Goal: Book appointment/travel/reservation

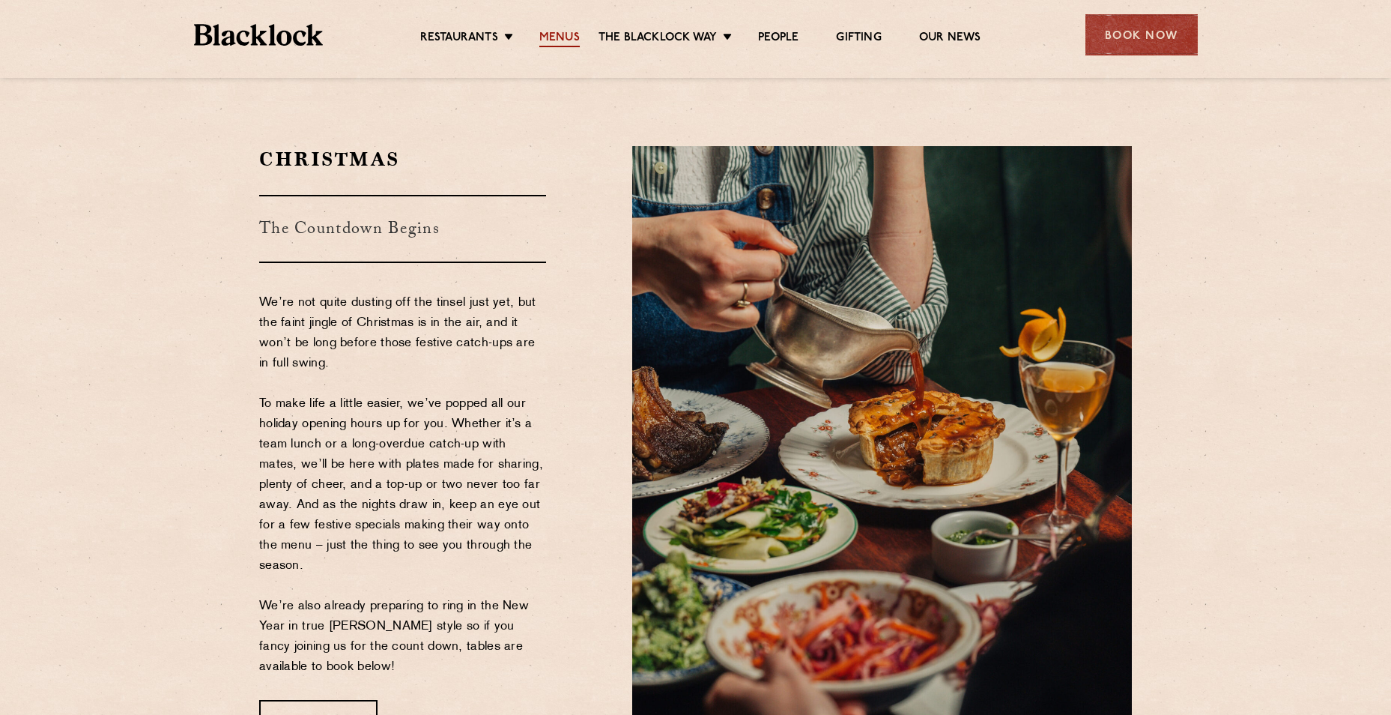
click at [546, 37] on link "Menus" at bounding box center [559, 39] width 40 height 16
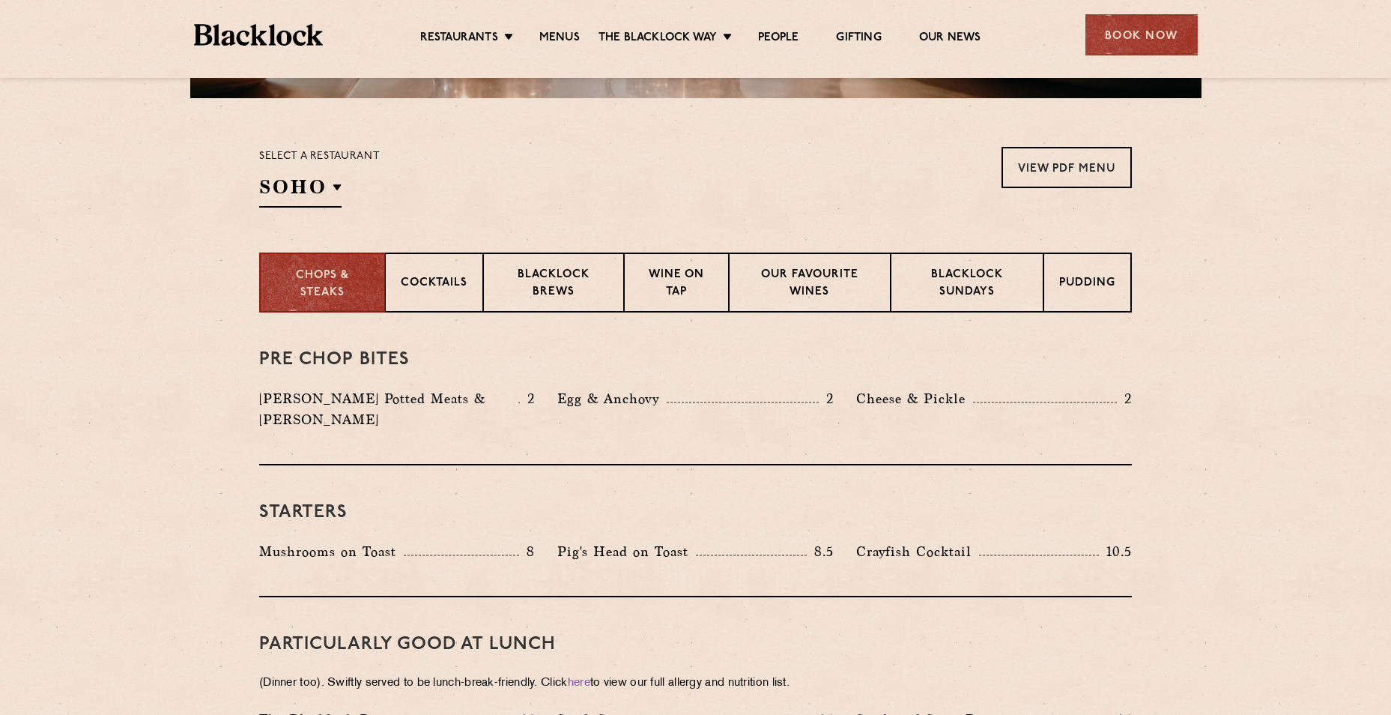
scroll to position [399, 0]
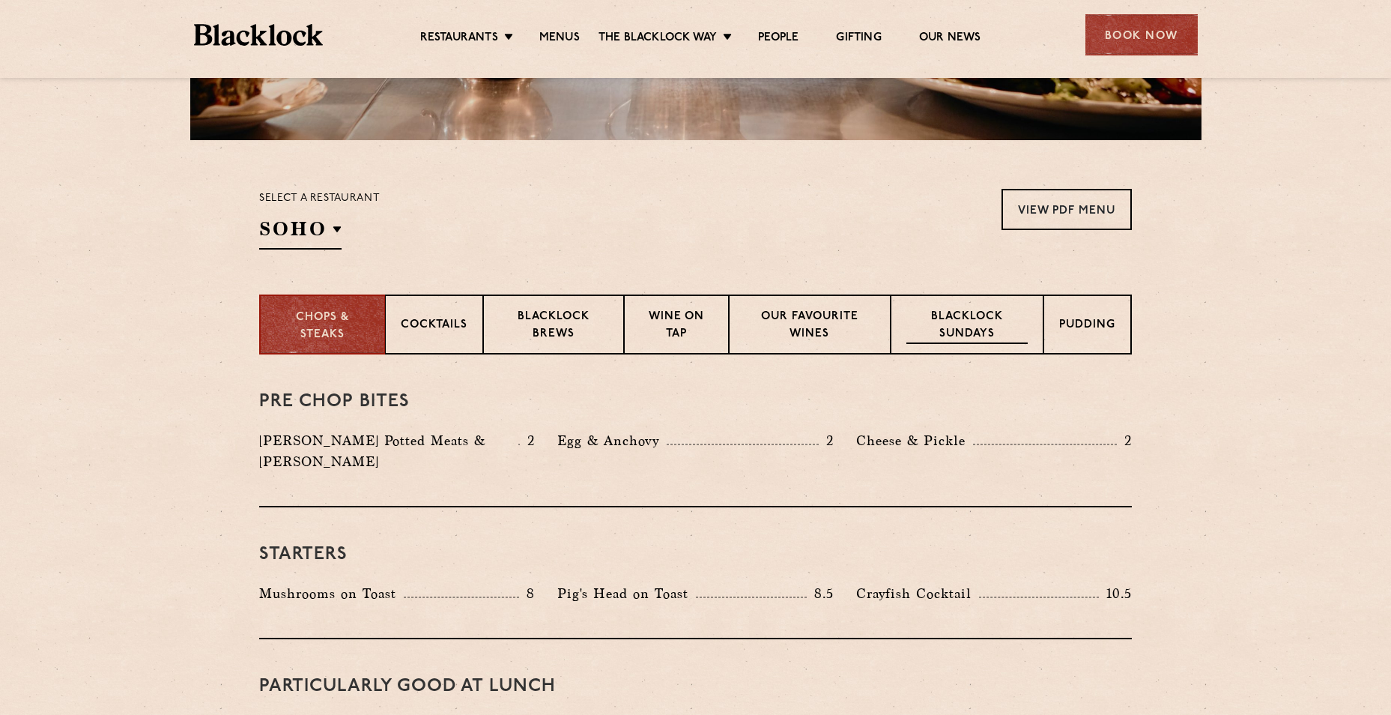
click at [946, 336] on p "Blacklock Sundays" at bounding box center [967, 326] width 121 height 35
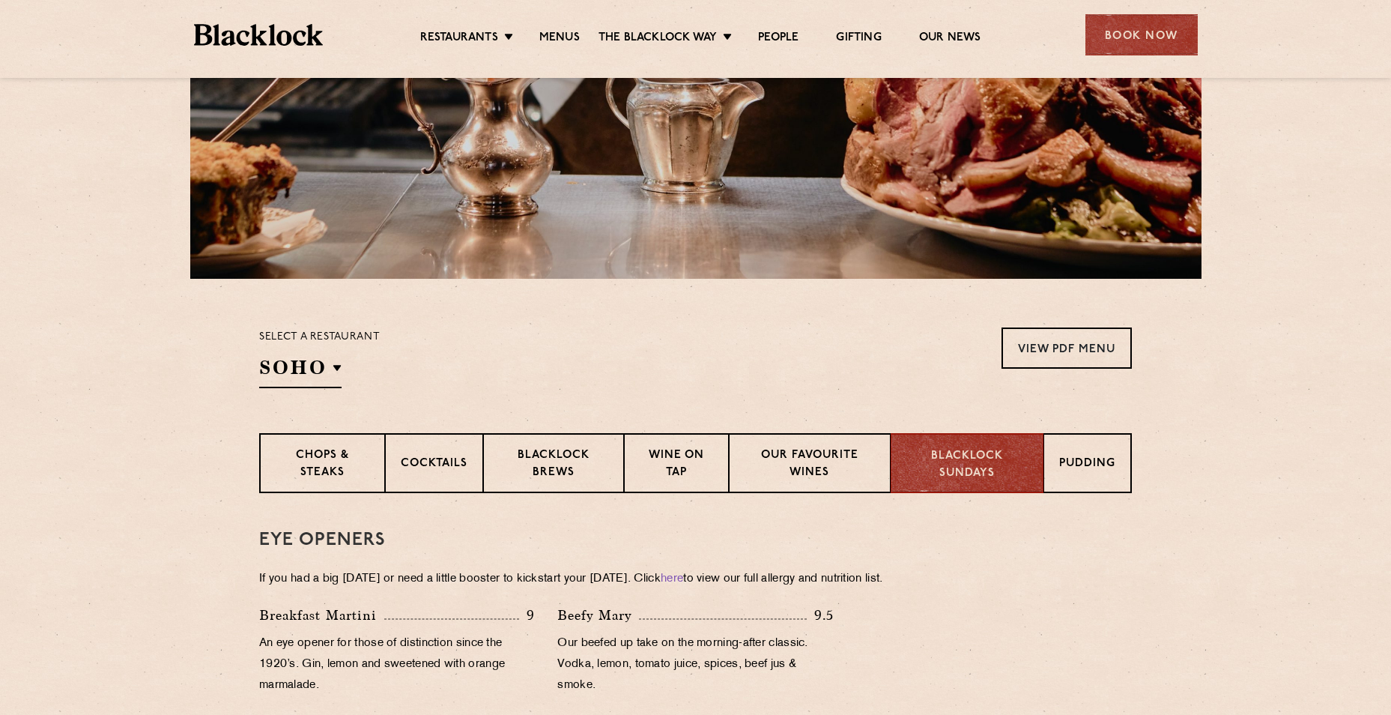
scroll to position [200, 0]
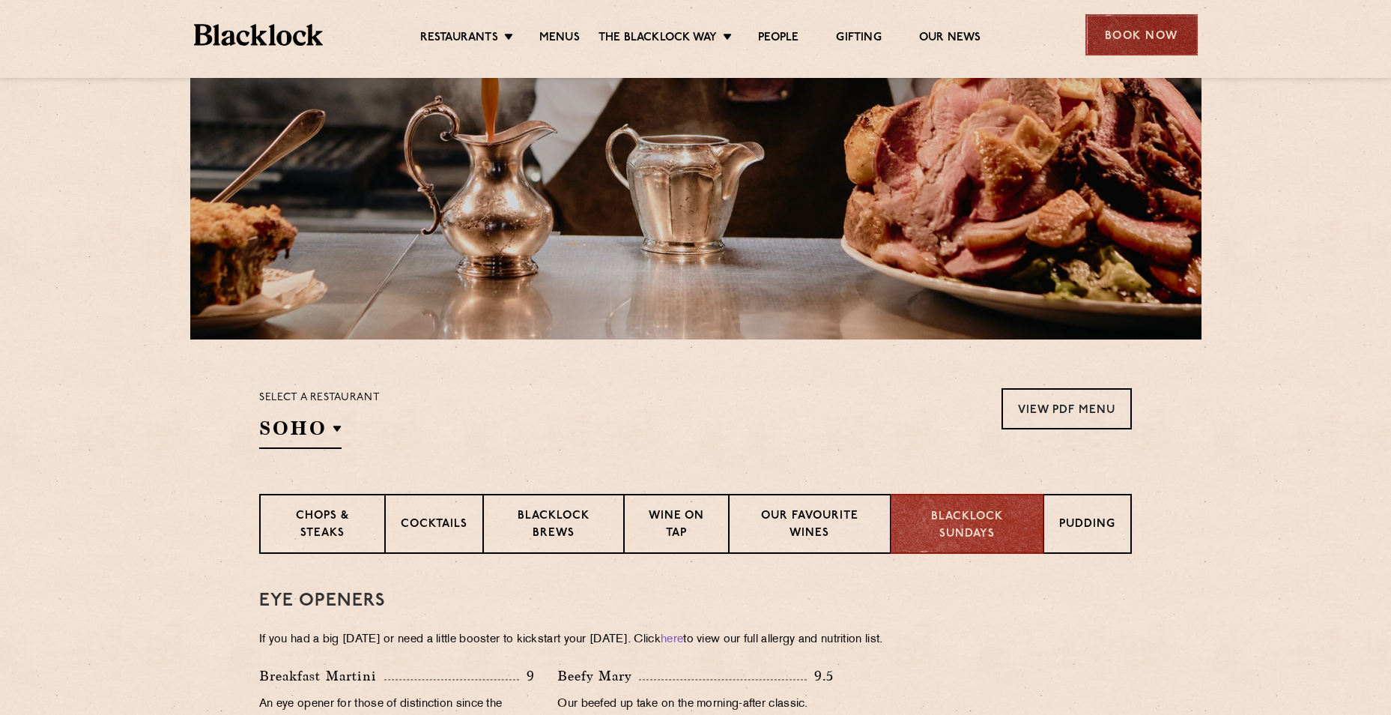
click at [1146, 37] on div "Book Now" at bounding box center [1142, 34] width 112 height 41
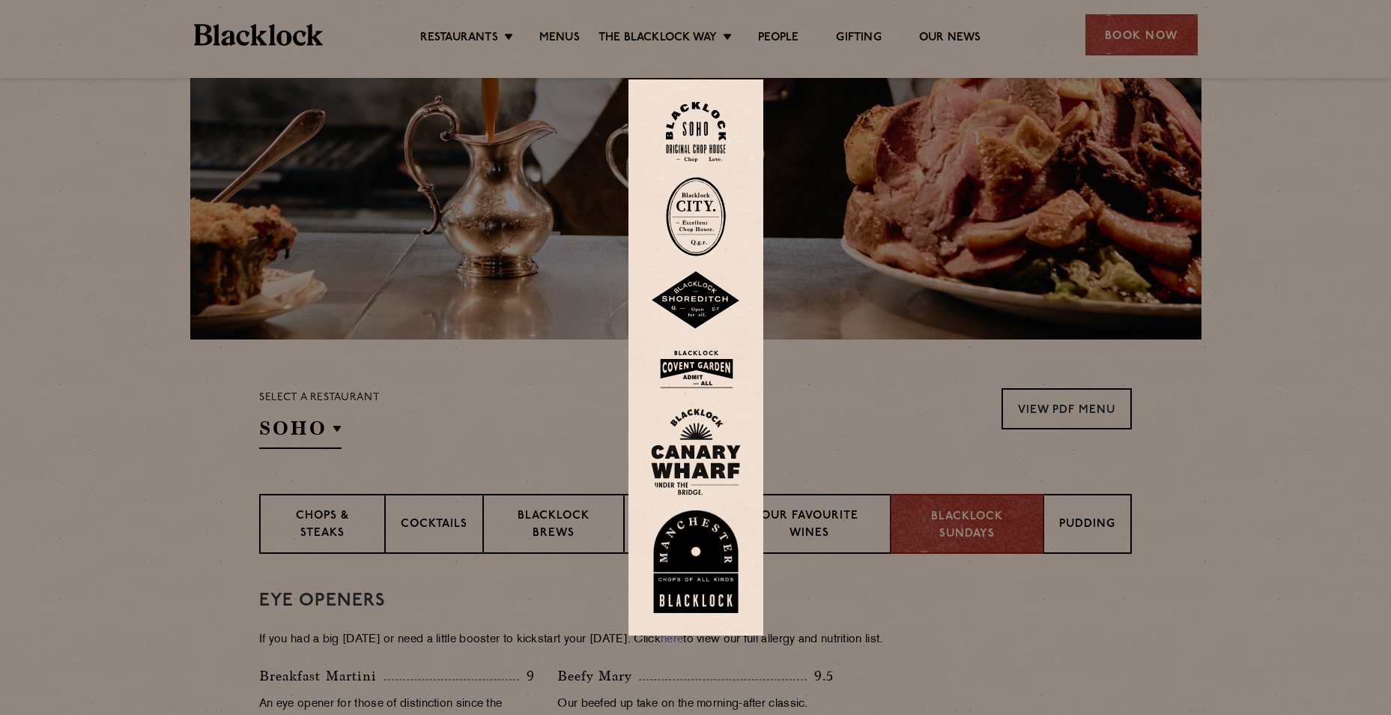
click at [709, 441] on img at bounding box center [696, 451] width 90 height 87
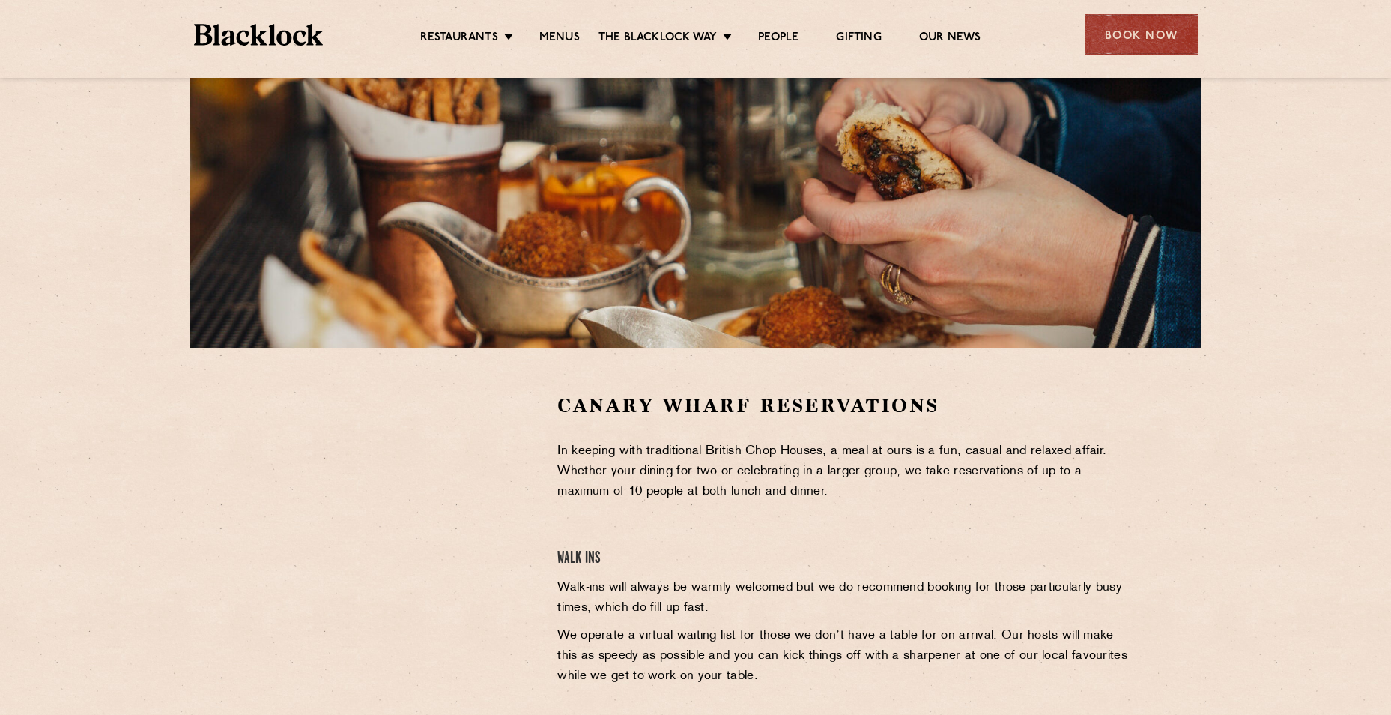
scroll to position [200, 0]
